Goal: Task Accomplishment & Management: Manage account settings

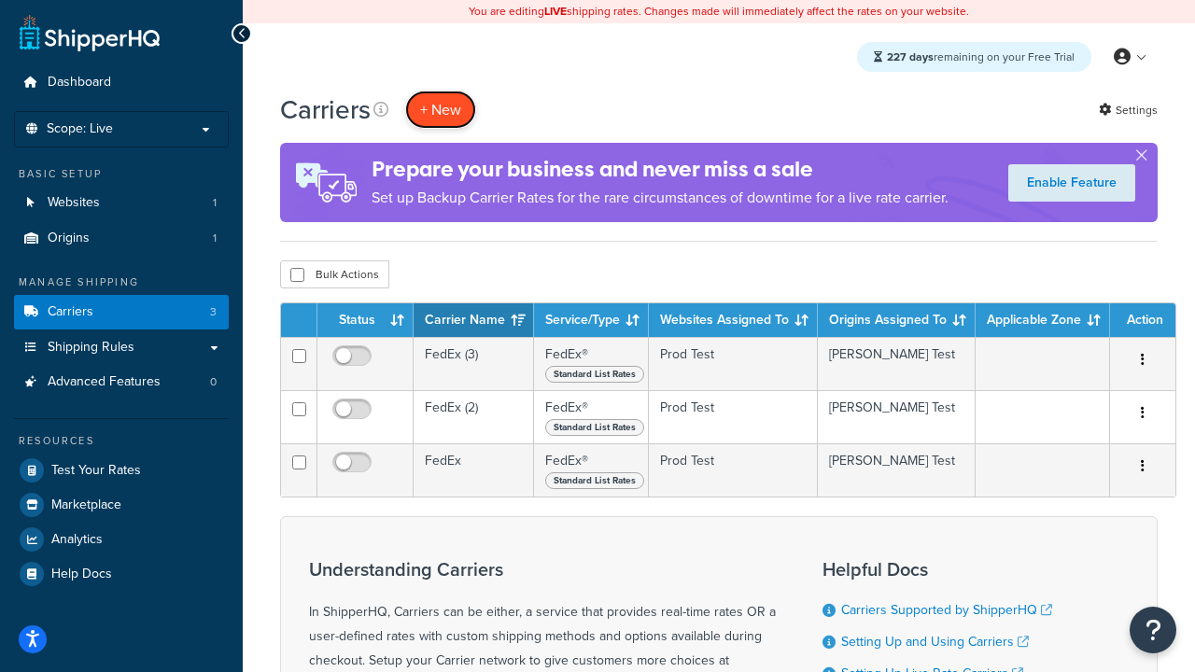
click at [441, 109] on button "+ New" at bounding box center [440, 110] width 71 height 38
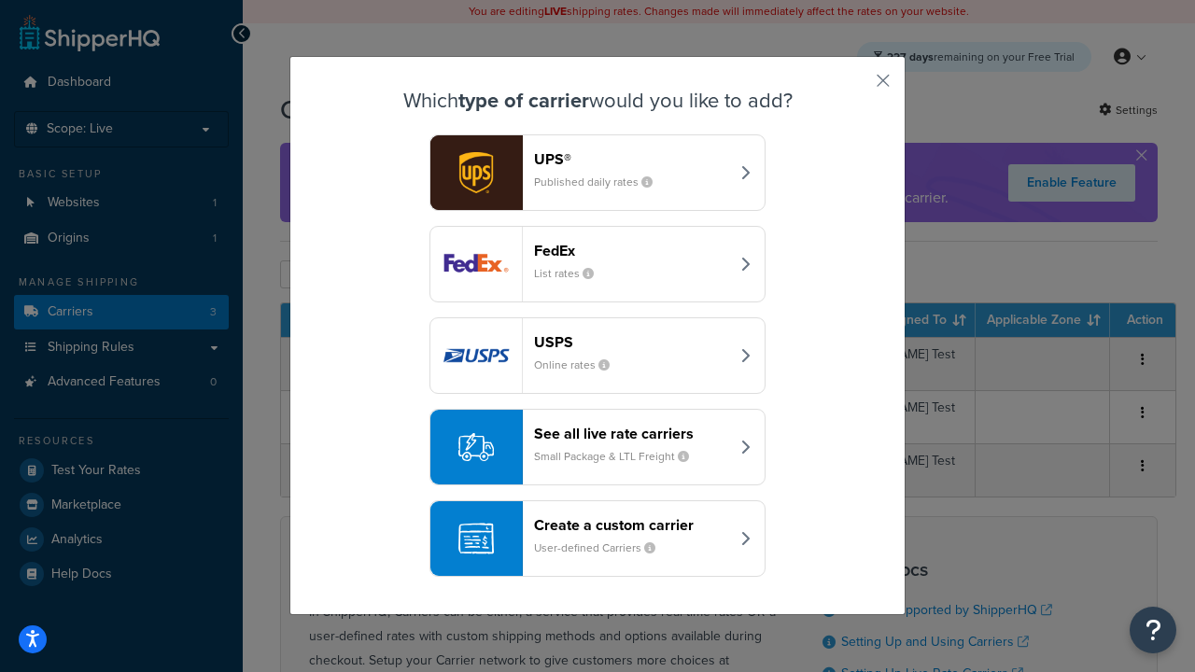
click at [597, 264] on div "FedEx List rates" at bounding box center [631, 264] width 195 height 45
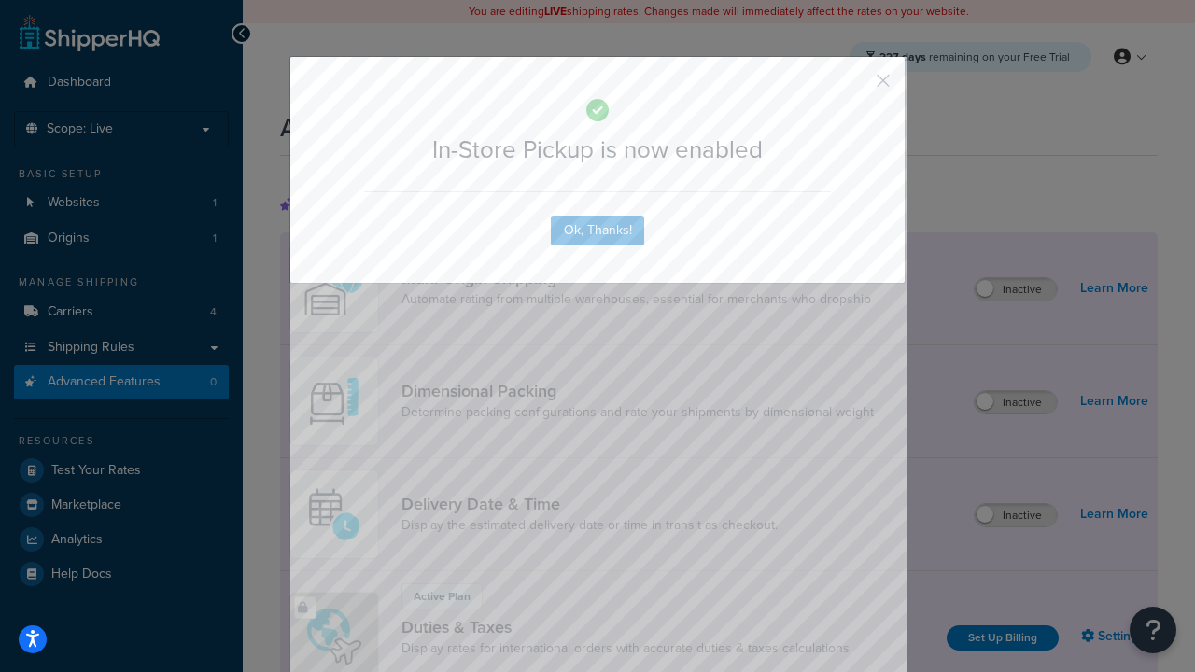
scroll to position [605, 0]
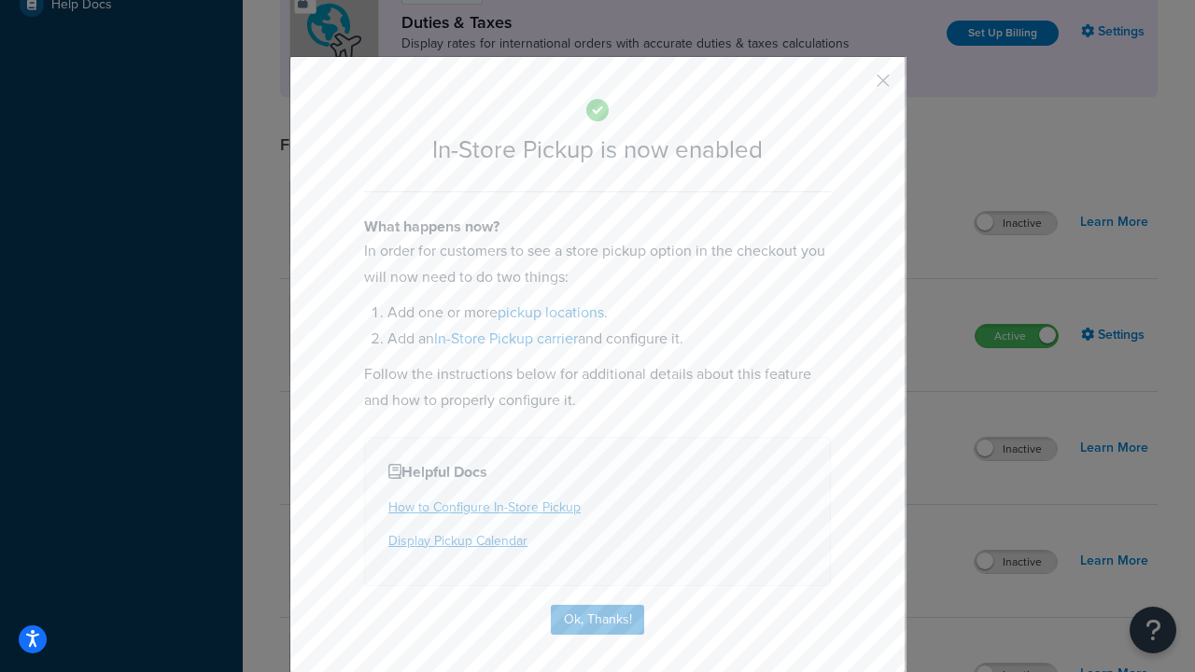
click at [855, 87] on button "button" at bounding box center [855, 87] width 5 height 5
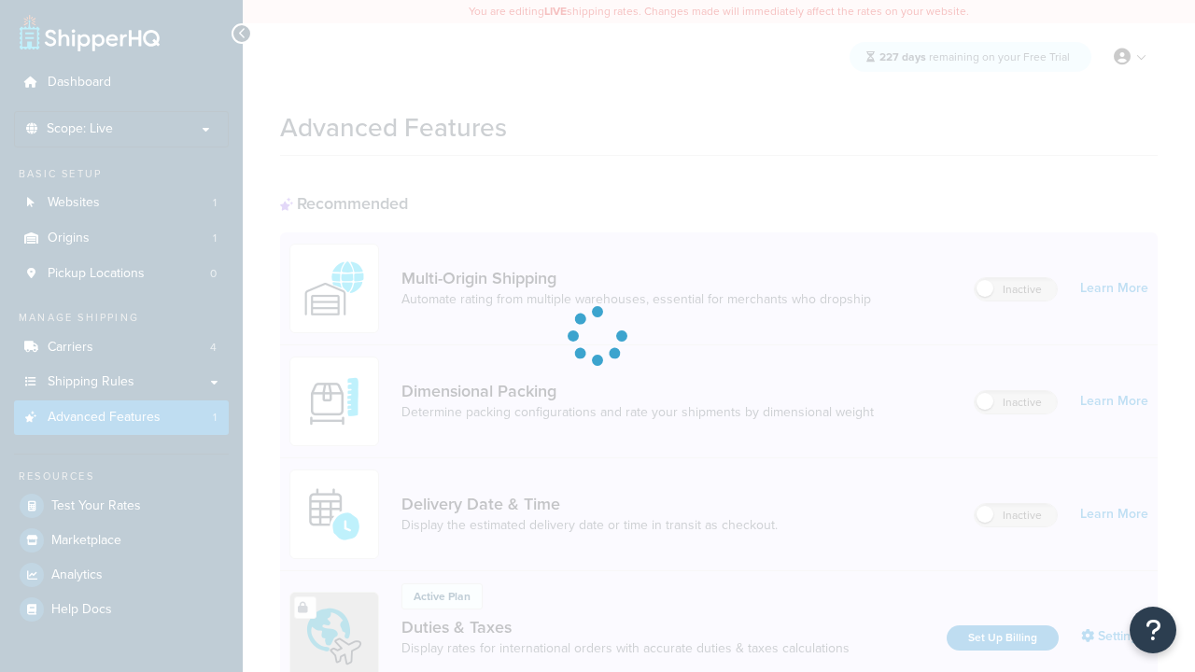
scroll to position [605, 0]
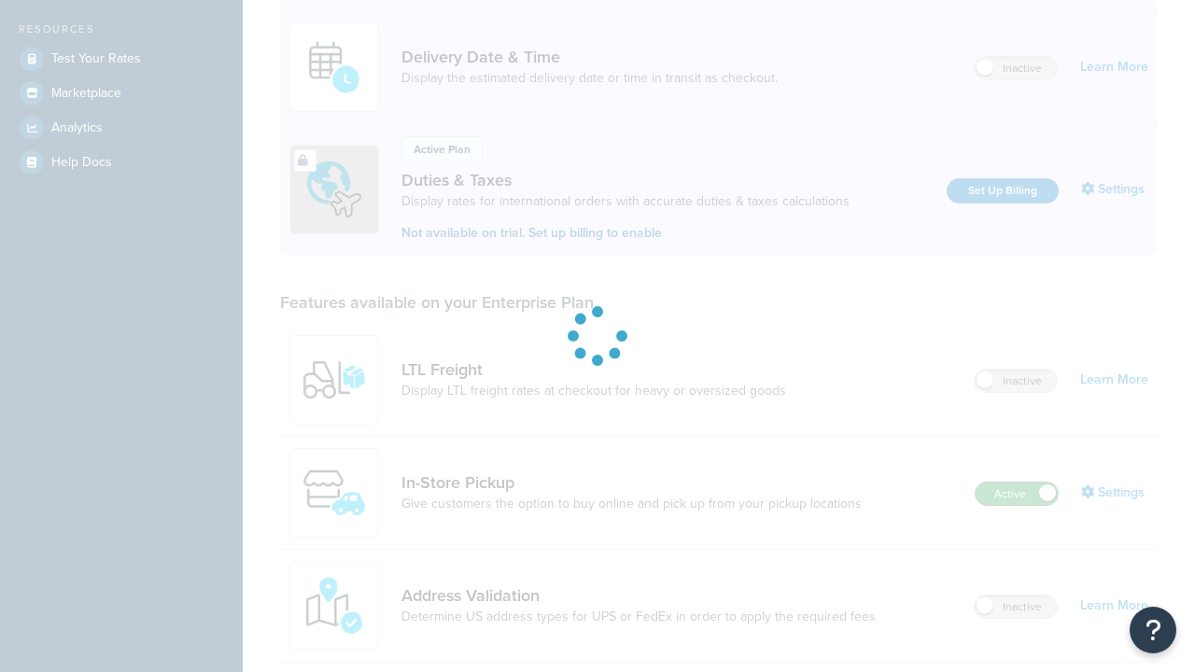
click at [1017, 483] on label "Active" at bounding box center [1017, 494] width 82 height 22
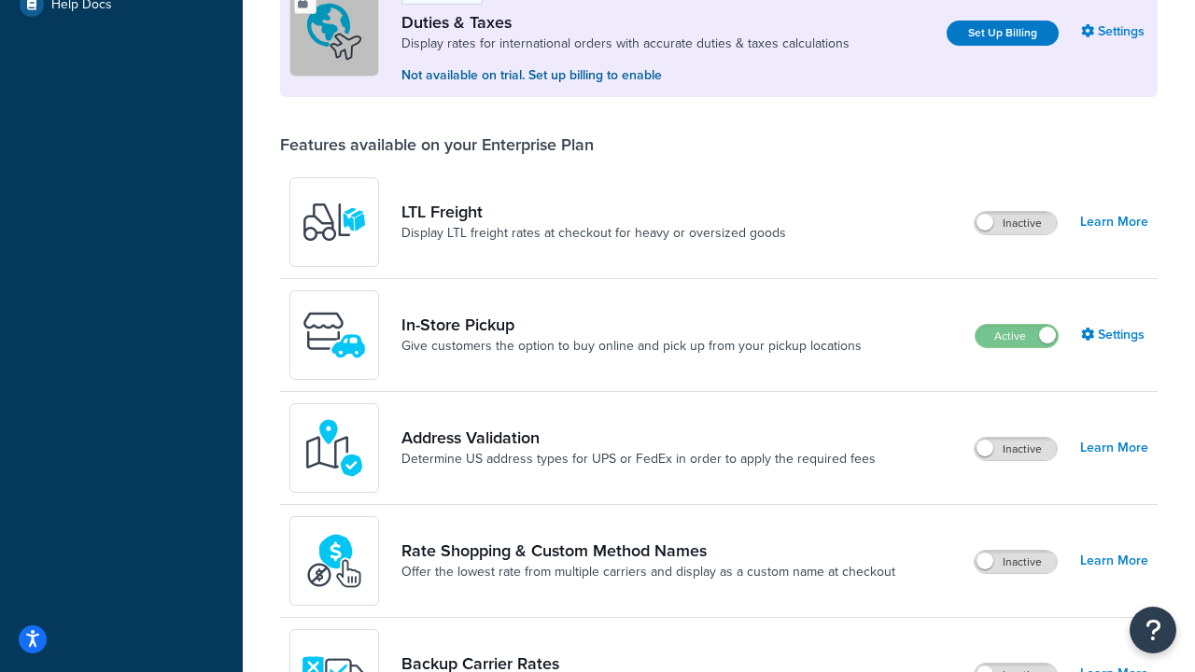
scroll to position [569, 0]
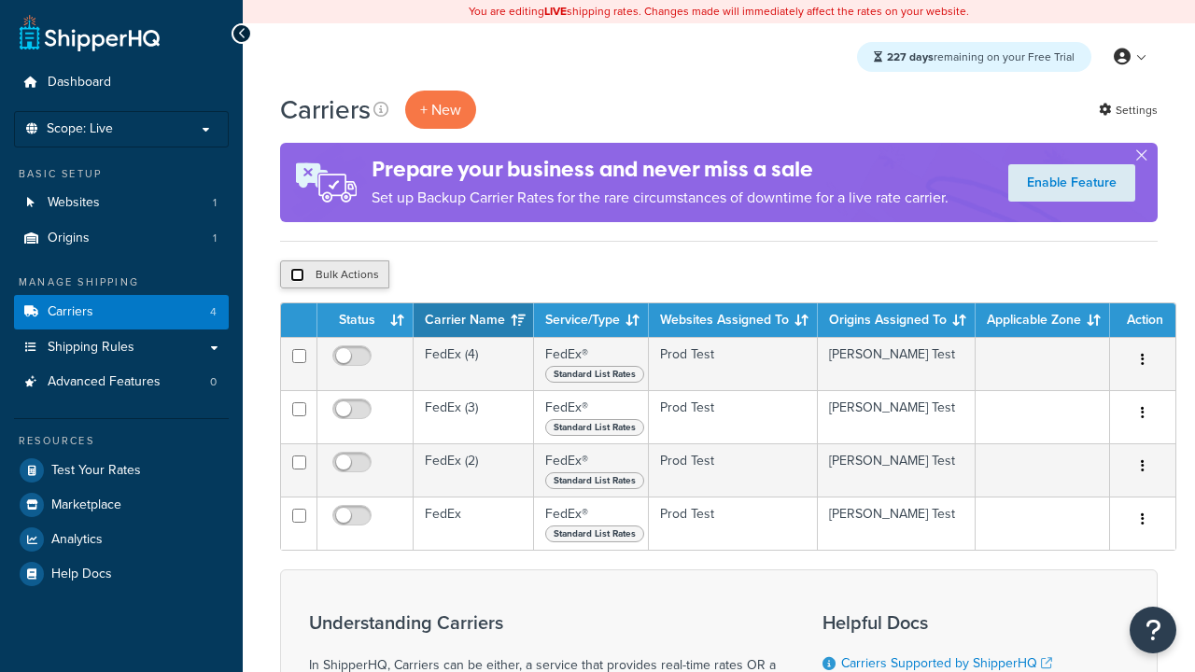
click at [297, 275] on input "checkbox" at bounding box center [297, 275] width 14 height 14
checkbox input "true"
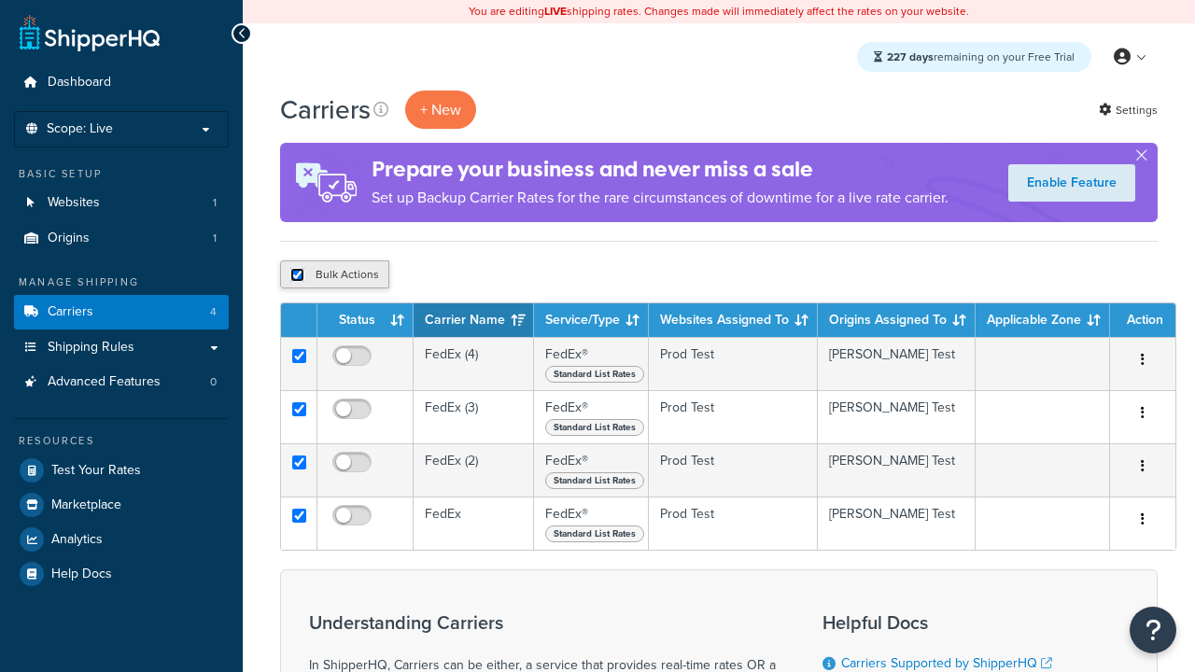
checkbox input "true"
click at [0, 0] on button "Delete" at bounding box center [0, 0] width 0 height 0
